Goal: Communication & Community: Ask a question

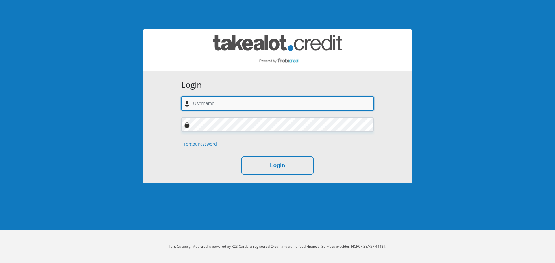
click at [268, 103] on input "text" at bounding box center [277, 104] width 193 height 14
type input "andre.bfb@gmail.com"
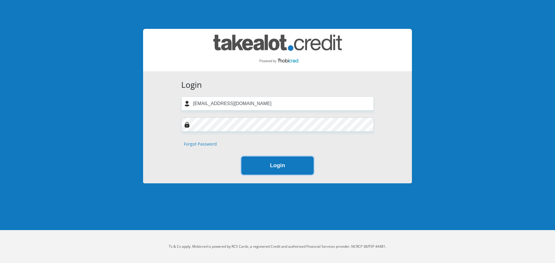
click at [264, 165] on button "Login" at bounding box center [277, 166] width 72 height 18
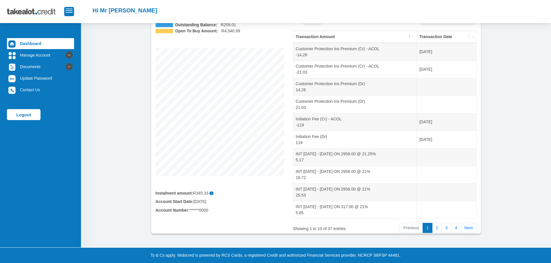
scroll to position [63, 0]
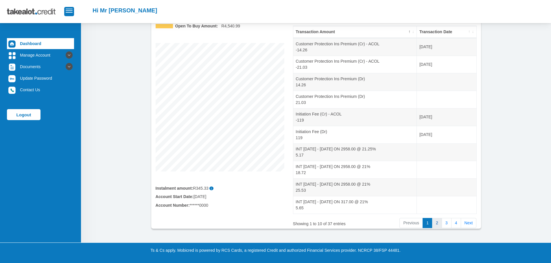
click at [438, 226] on link "2" at bounding box center [437, 223] width 10 height 10
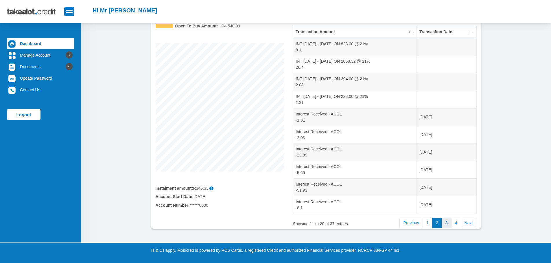
click at [446, 227] on link "3" at bounding box center [447, 223] width 10 height 10
click at [454, 226] on link "4" at bounding box center [456, 223] width 10 height 10
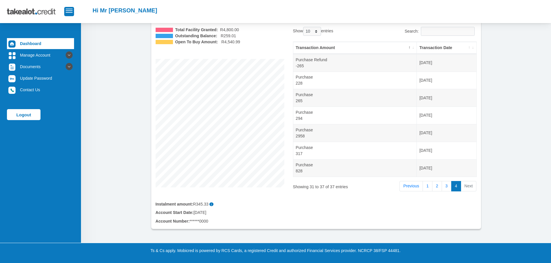
scroll to position [47, 0]
click at [41, 61] on ul "Dashboard Manage Account Personal Details Banking Details Debit Order Date Chan…" at bounding box center [40, 79] width 67 height 82
click at [43, 57] on link "Manage Account" at bounding box center [40, 55] width 67 height 11
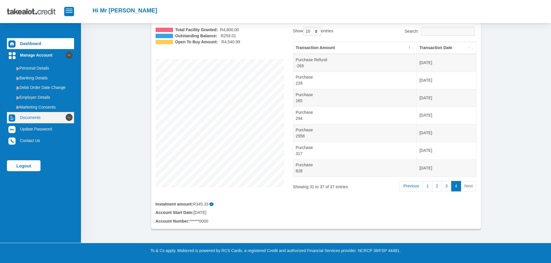
click at [40, 122] on link "Documents" at bounding box center [40, 117] width 67 height 11
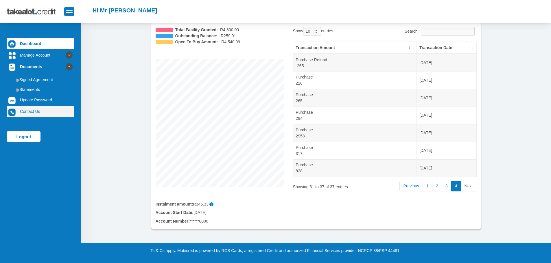
click at [40, 112] on link "Contact Us" at bounding box center [40, 111] width 67 height 11
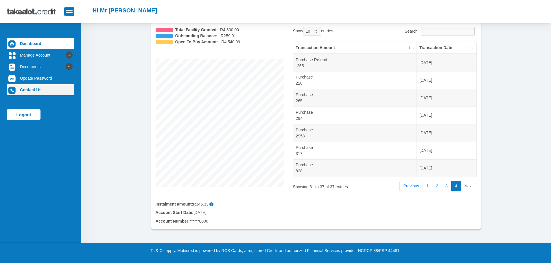
click at [34, 90] on link "Contact Us" at bounding box center [40, 89] width 67 height 11
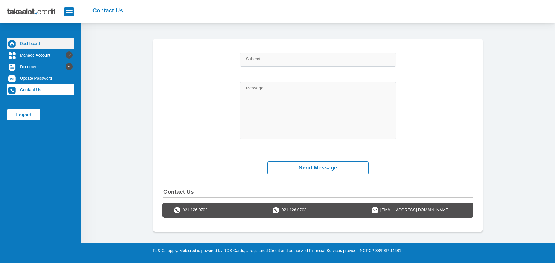
click at [45, 43] on link "Dashboard" at bounding box center [40, 43] width 67 height 11
